Goal: Task Accomplishment & Management: Use online tool/utility

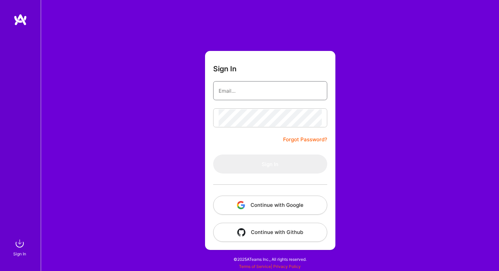
type input "[EMAIL_ADDRESS][DOMAIN_NAME]"
click at [290, 208] on button "Continue with Google" at bounding box center [270, 205] width 114 height 19
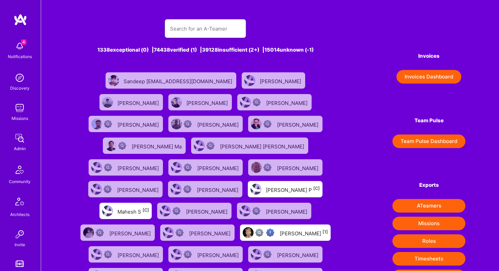
click at [183, 31] on input "text" at bounding box center [205, 28] width 71 height 17
paste input "[EMAIL_ADDRESS][DOMAIN_NAME]"
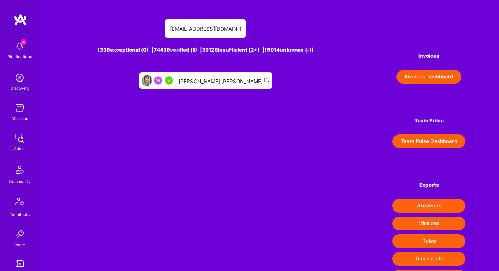
type input "[EMAIL_ADDRESS][DOMAIN_NAME]"
click at [207, 81] on div "[PERSON_NAME] [PERSON_NAME] [1]" at bounding box center [224, 80] width 91 height 9
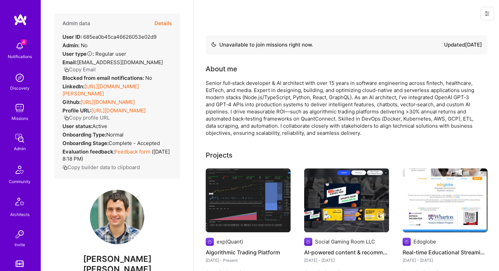
click at [488, 14] on icon at bounding box center [487, 13] width 4 height 1
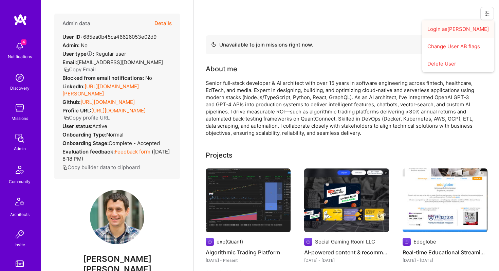
click at [463, 27] on button "Login as [PERSON_NAME]" at bounding box center [459, 28] width 72 height 17
